Goal: Task Accomplishment & Management: Manage account settings

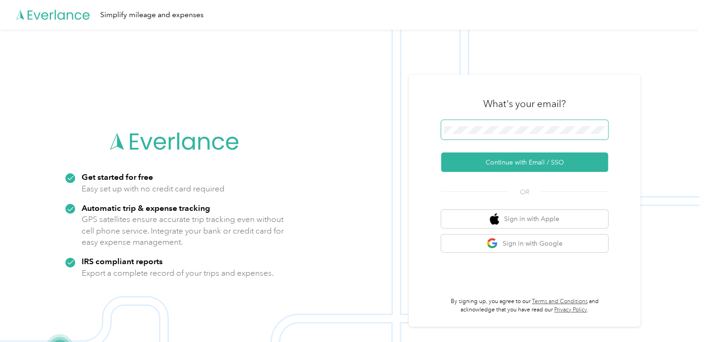
click at [477, 125] on span at bounding box center [524, 129] width 167 height 19
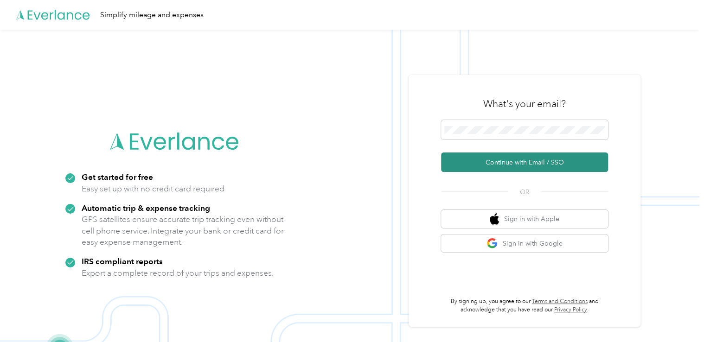
click at [495, 159] on button "Continue with Email / SSO" at bounding box center [524, 161] width 167 height 19
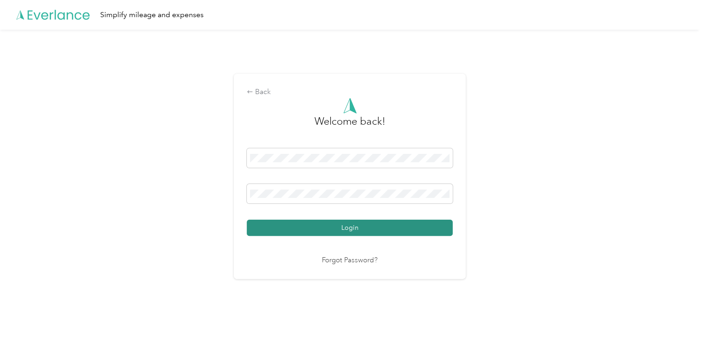
click at [341, 228] on button "Login" at bounding box center [350, 228] width 206 height 16
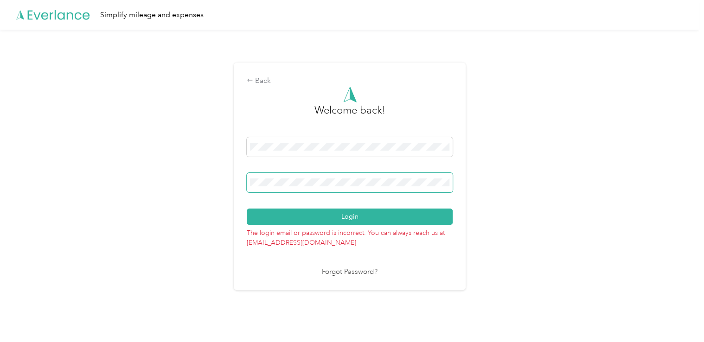
click at [298, 177] on span at bounding box center [350, 182] width 206 height 19
click at [220, 197] on div "Back Welcome back! Login The login email or password is incorrect. You can alwa…" at bounding box center [349, 180] width 699 height 301
click at [247, 209] on button "Login" at bounding box center [350, 217] width 206 height 16
click at [355, 270] on link "Forgot Password?" at bounding box center [350, 272] width 56 height 11
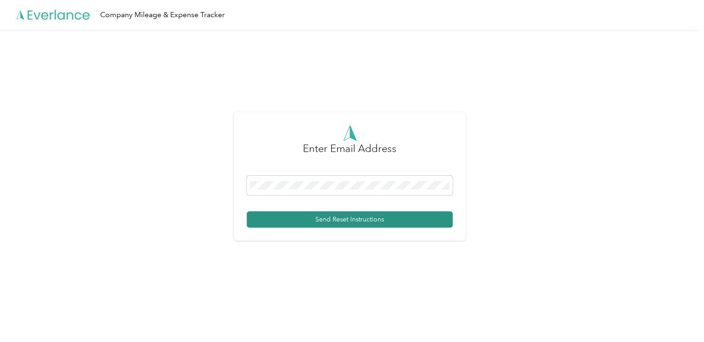
click at [331, 219] on button "Send Reset Instructions" at bounding box center [350, 219] width 206 height 16
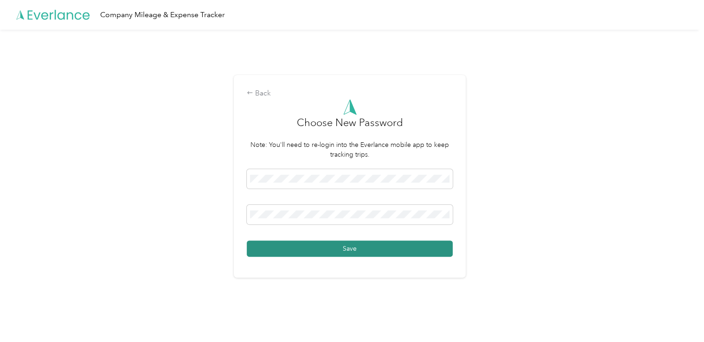
click at [356, 249] on button "Save" at bounding box center [350, 249] width 206 height 16
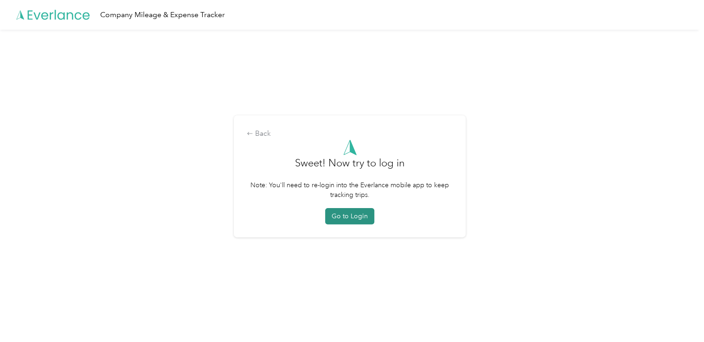
click at [358, 217] on button "Go to Login" at bounding box center [349, 216] width 49 height 16
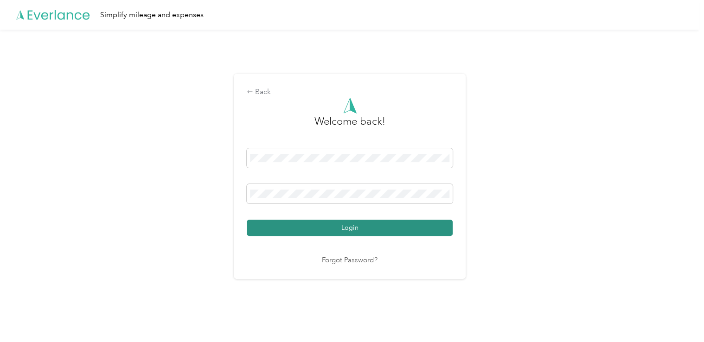
click at [354, 227] on button "Login" at bounding box center [350, 228] width 206 height 16
